Goal: Information Seeking & Learning: Learn about a topic

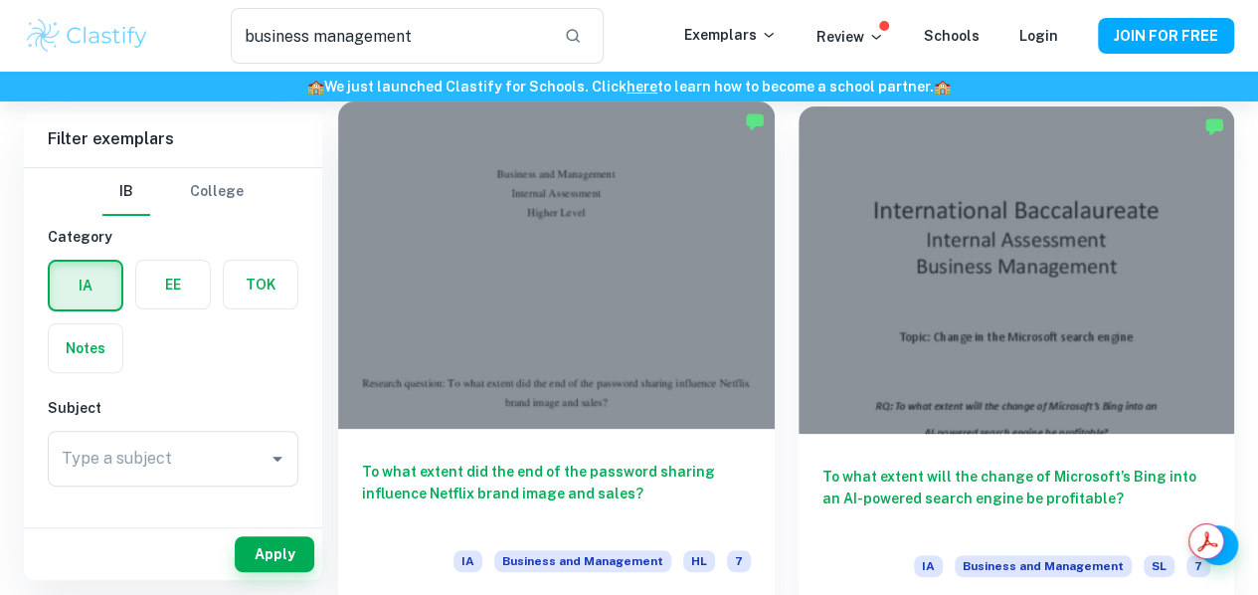
scroll to position [111, 0]
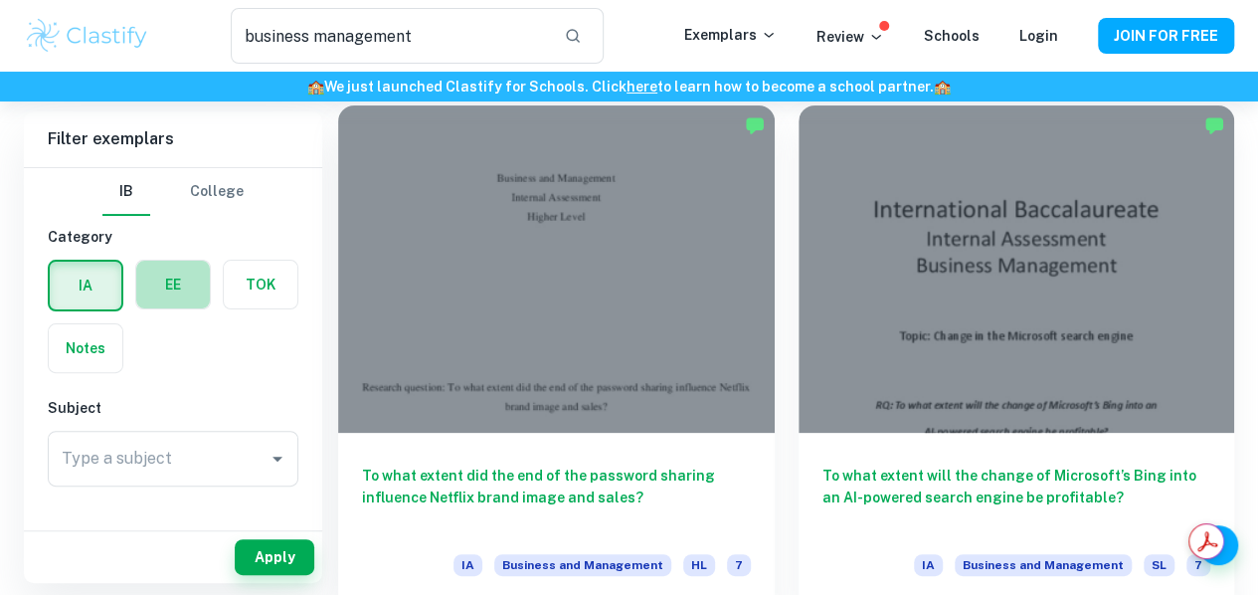
click at [178, 281] on label "button" at bounding box center [173, 285] width 74 height 48
click at [0, 0] on input "radio" at bounding box center [0, 0] width 0 height 0
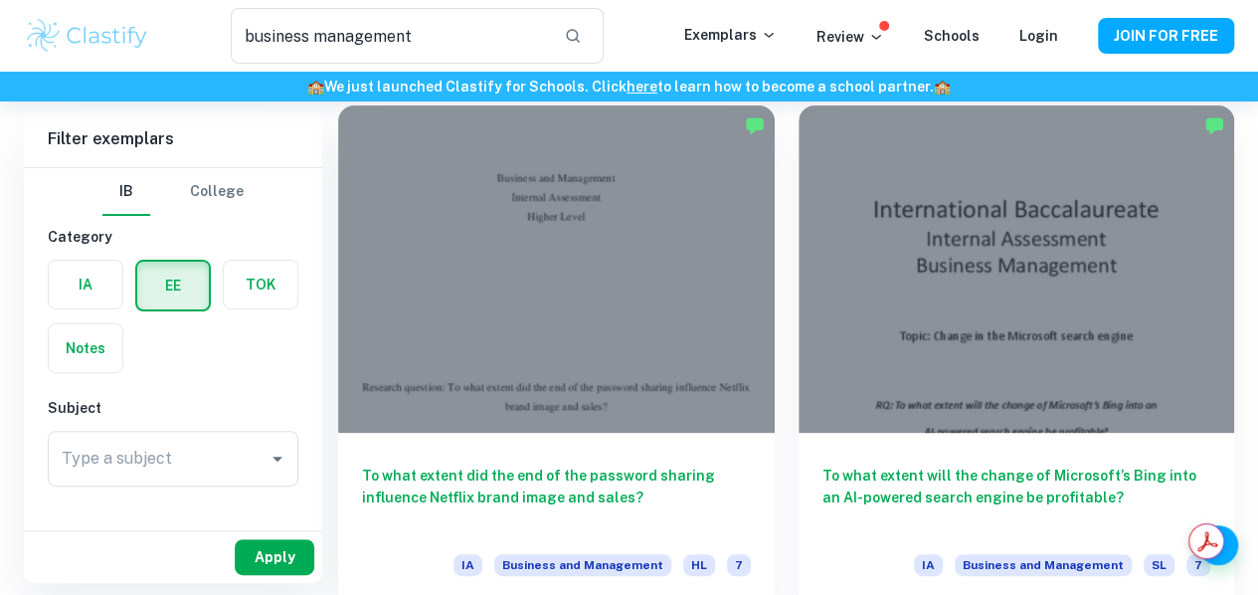
click at [279, 560] on button "Apply" at bounding box center [275, 557] width 80 height 36
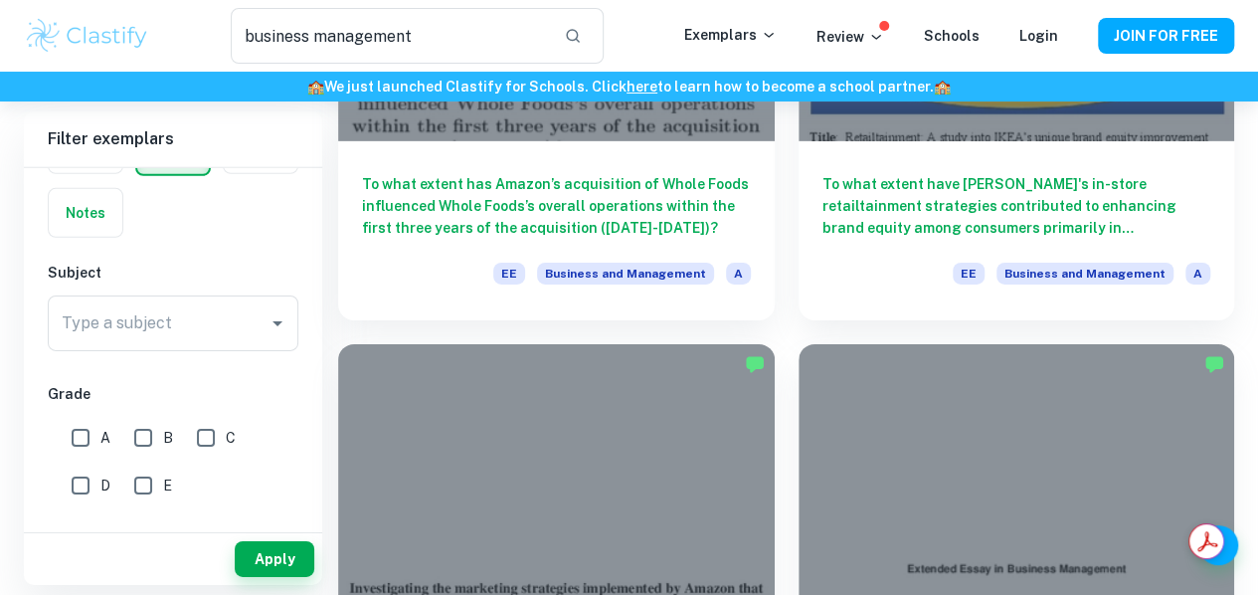
scroll to position [3115, 0]
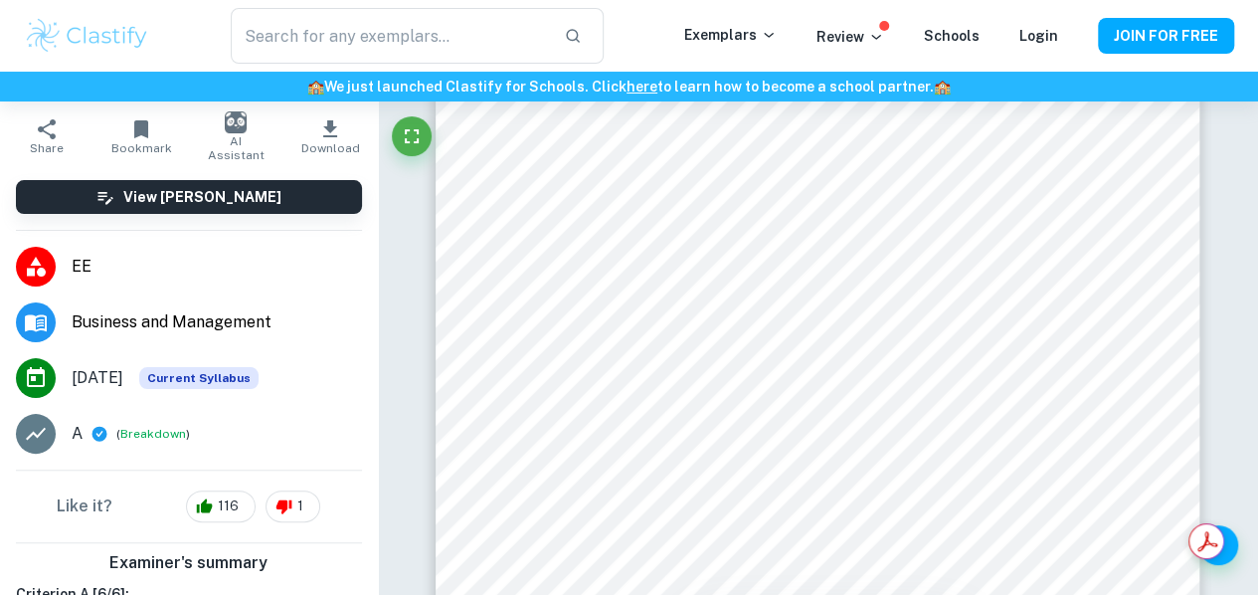
scroll to position [155, 0]
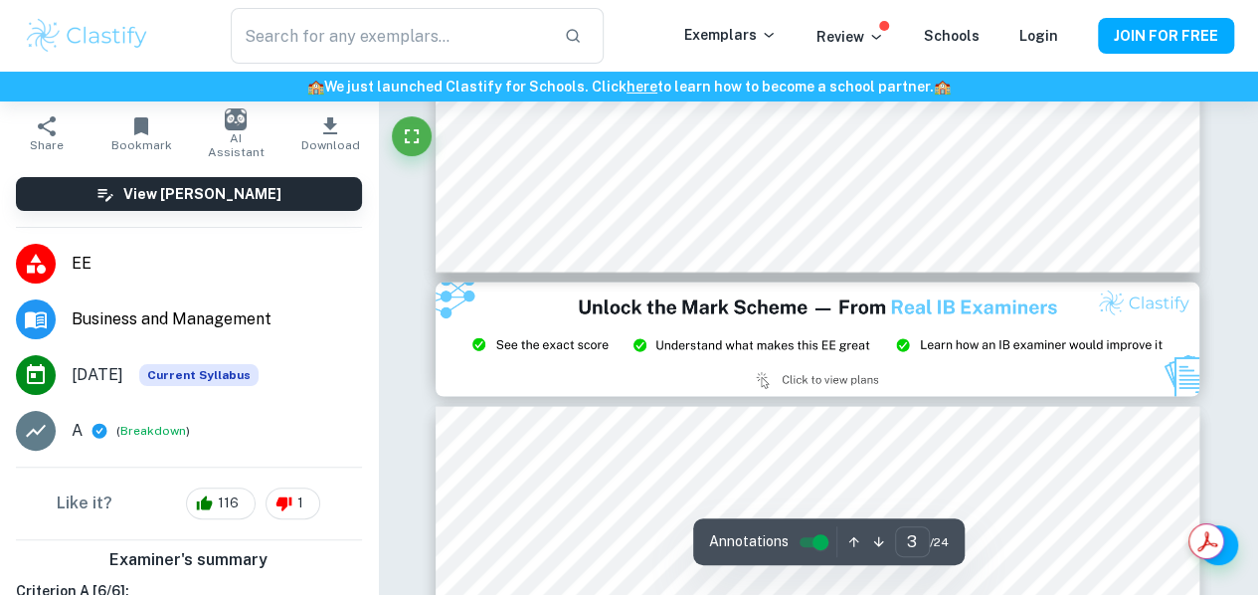
type input "2"
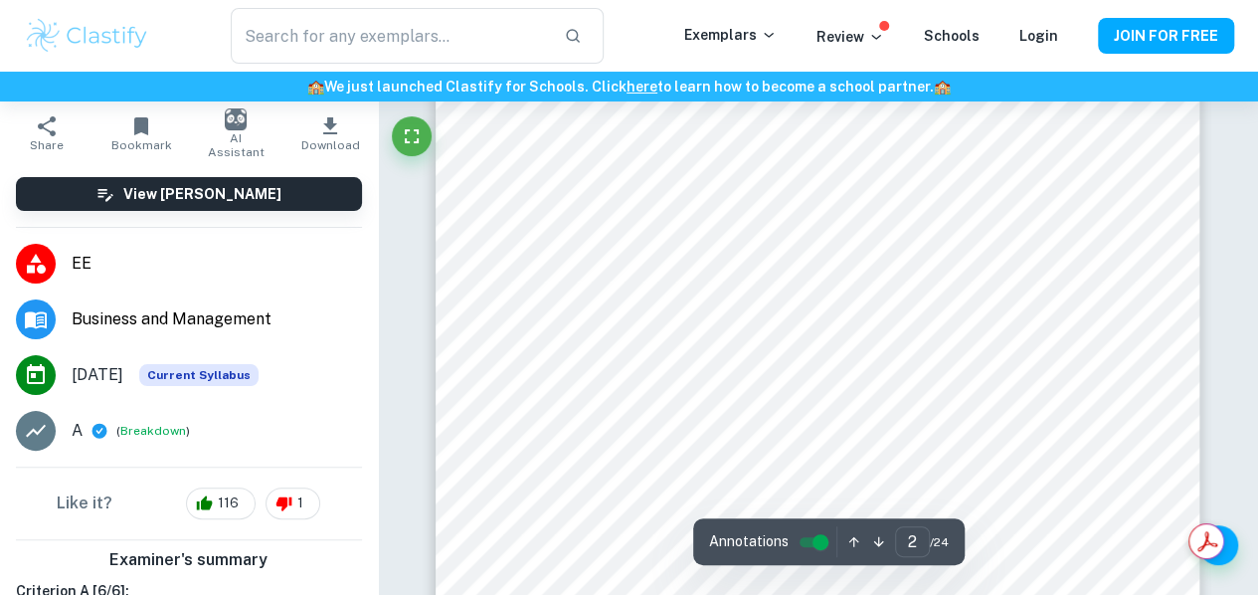
scroll to position [1174, 0]
